Goal: Information Seeking & Learning: Find specific fact

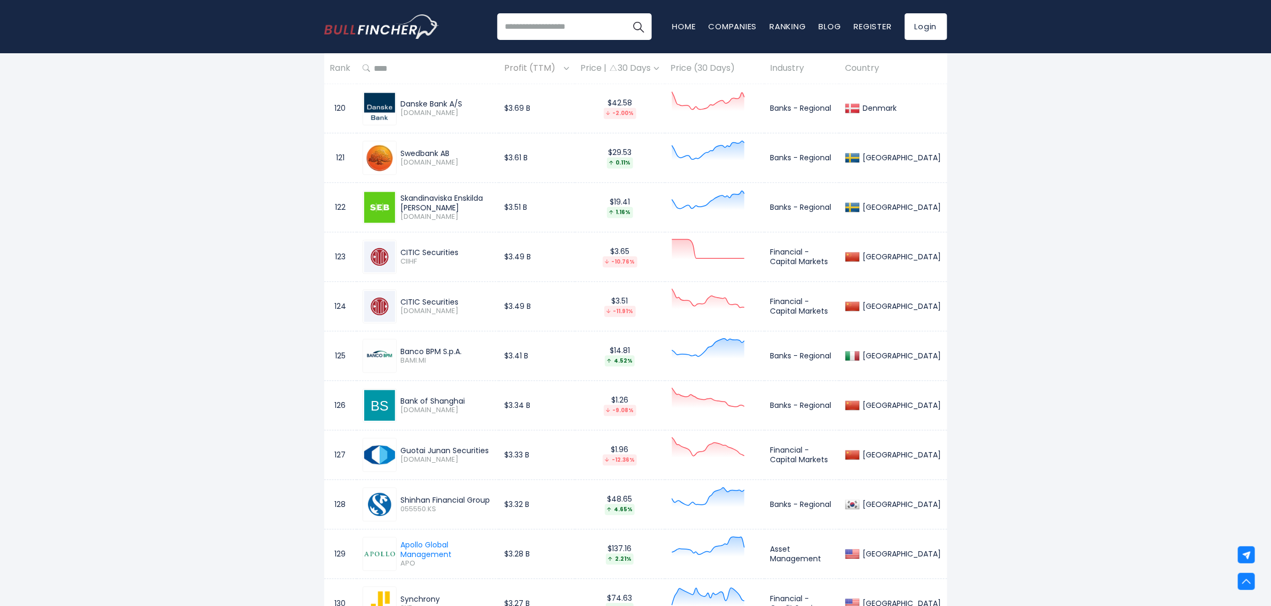
scroll to position [6421, 0]
drag, startPoint x: 401, startPoint y: 267, endPoint x: 462, endPoint y: 269, distance: 61.3
click at [462, 258] on div "CITIC Securities" at bounding box center [447, 253] width 92 height 10
copy div "CITIC Securities"
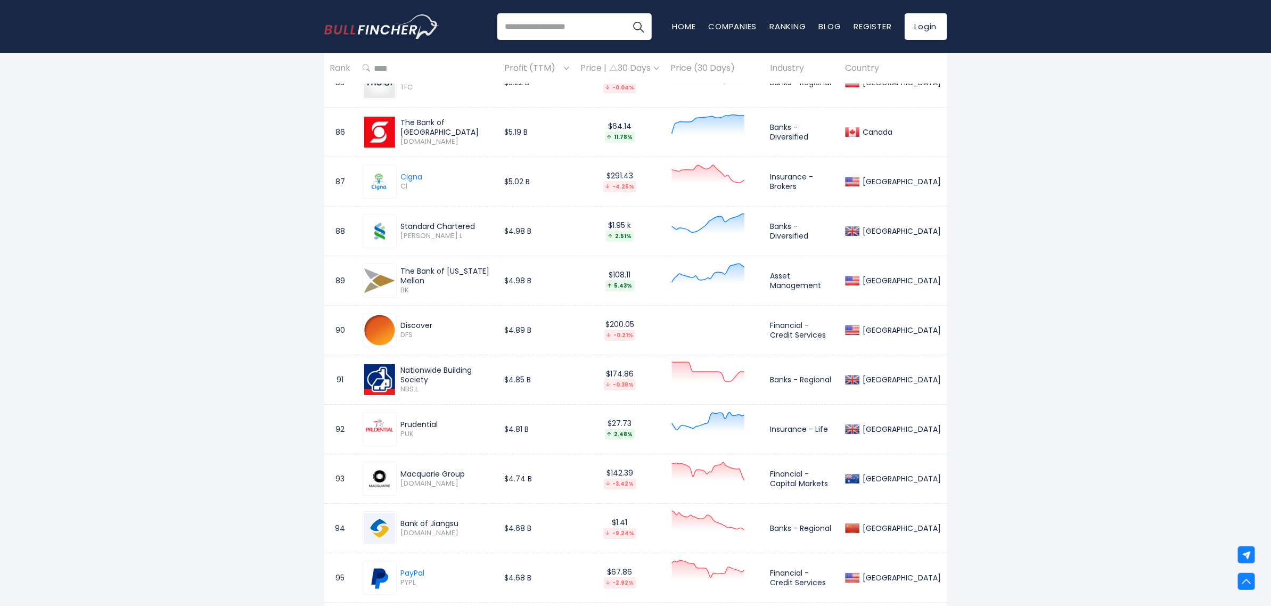
scroll to position [4714, 0]
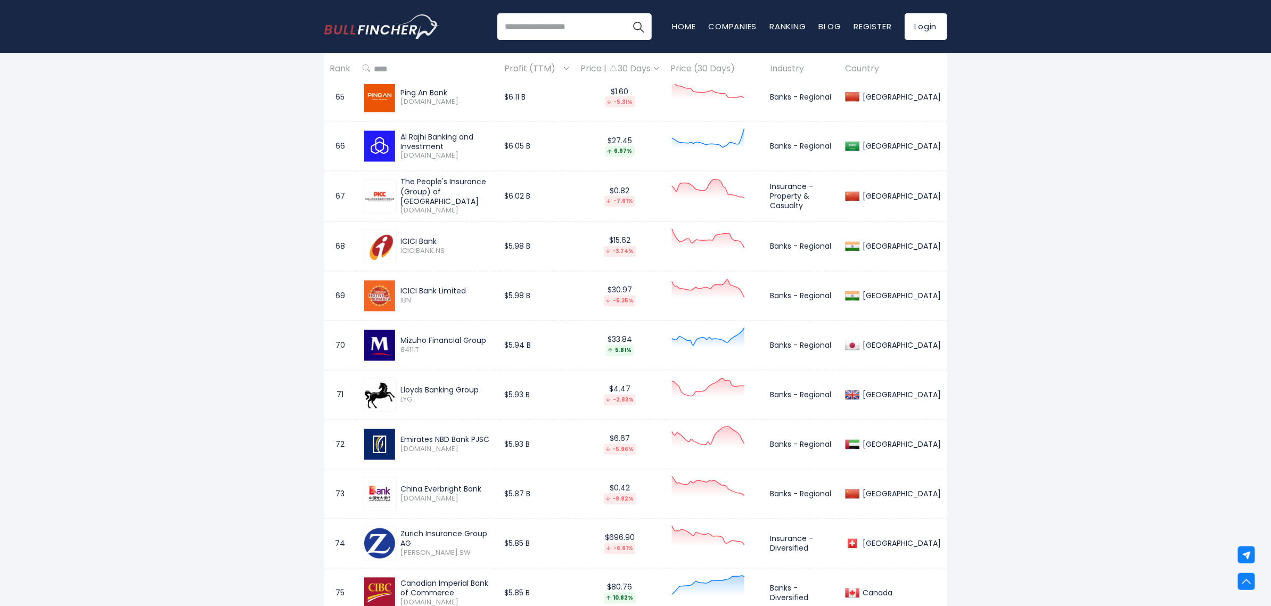
scroll to position [3707, 0]
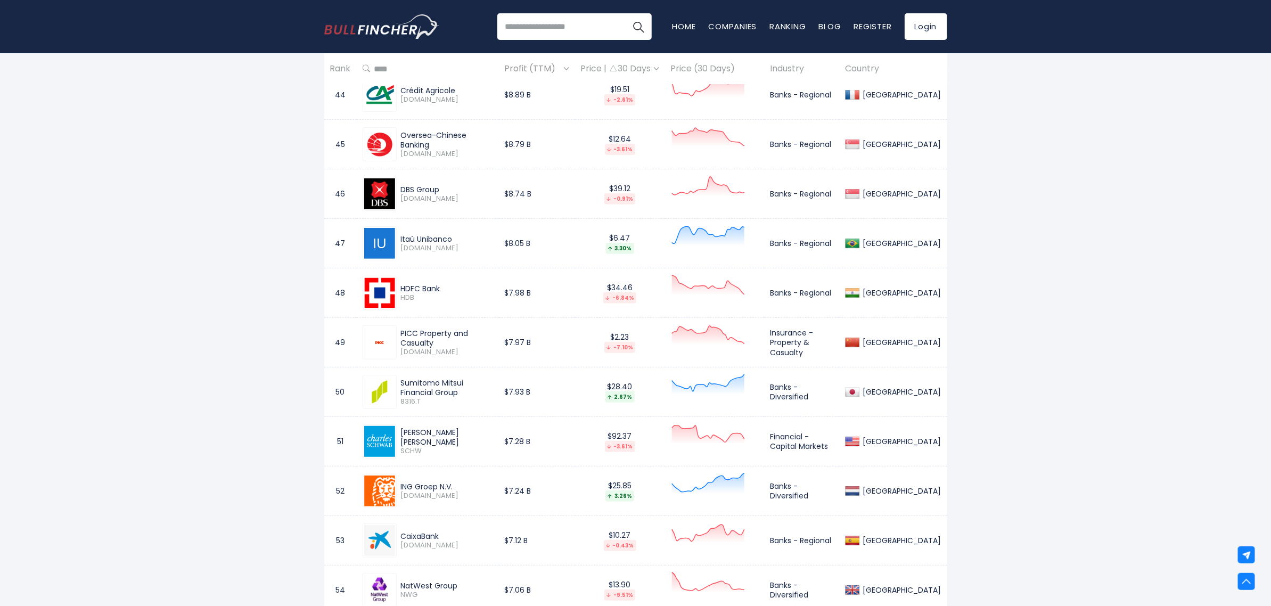
scroll to position [2663, 0]
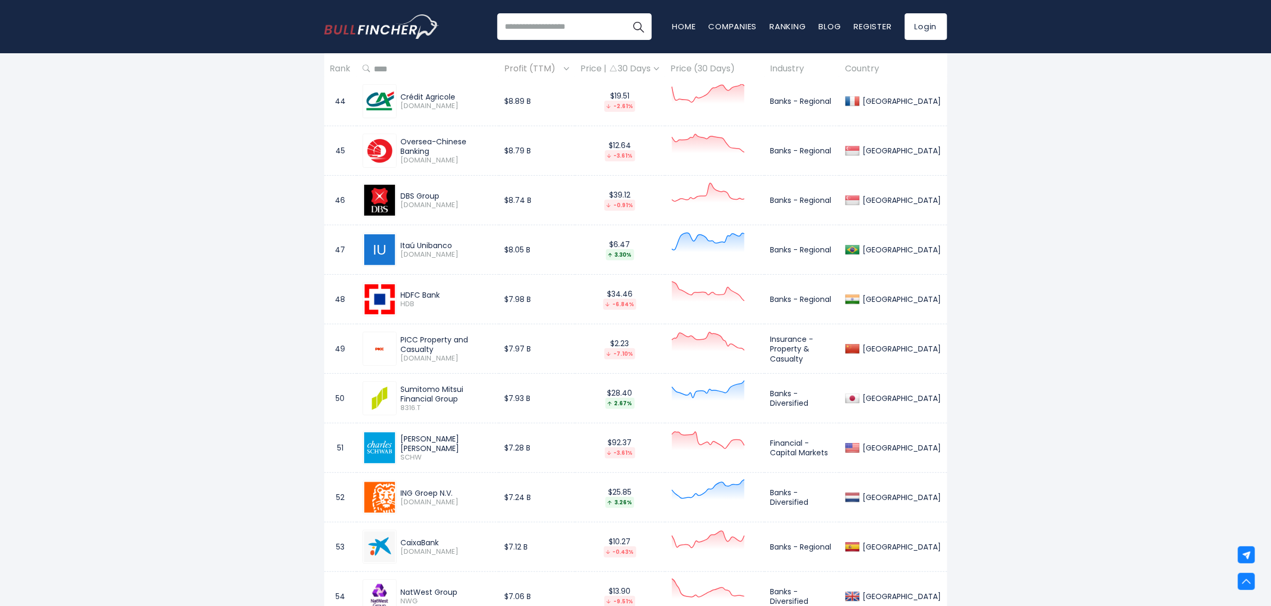
drag, startPoint x: 404, startPoint y: 451, endPoint x: 432, endPoint y: 451, distance: 28.2
click at [432, 451] on div "[PERSON_NAME] [PERSON_NAME]" at bounding box center [447, 443] width 92 height 19
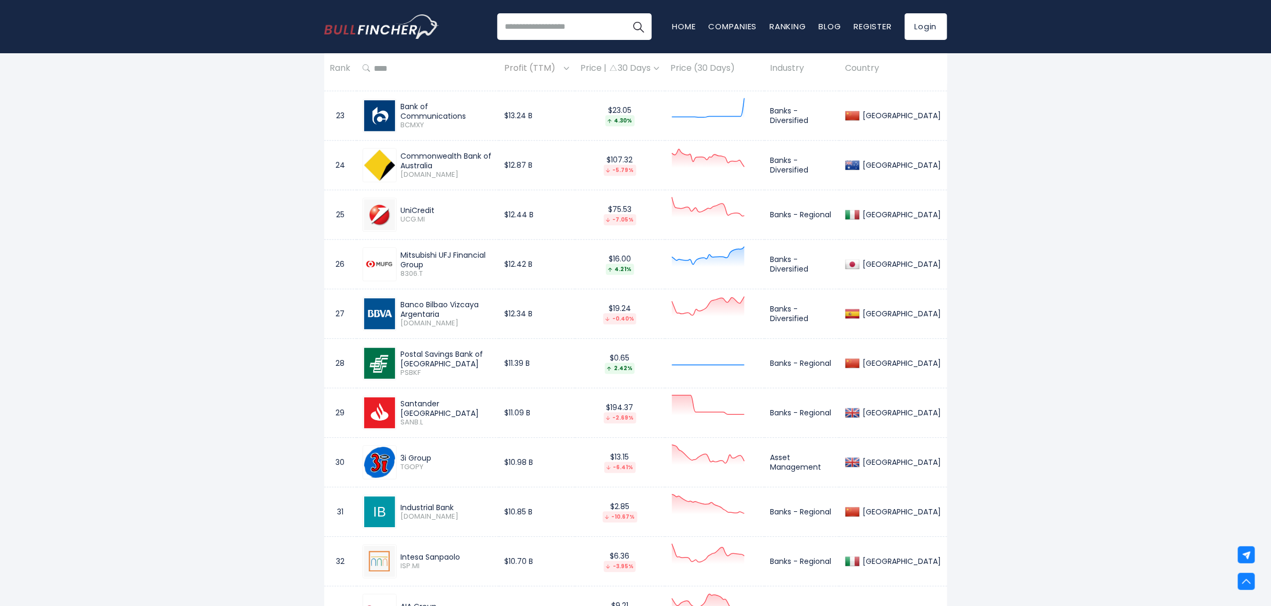
scroll to position [1607, 0]
